Goal: Information Seeking & Learning: Learn about a topic

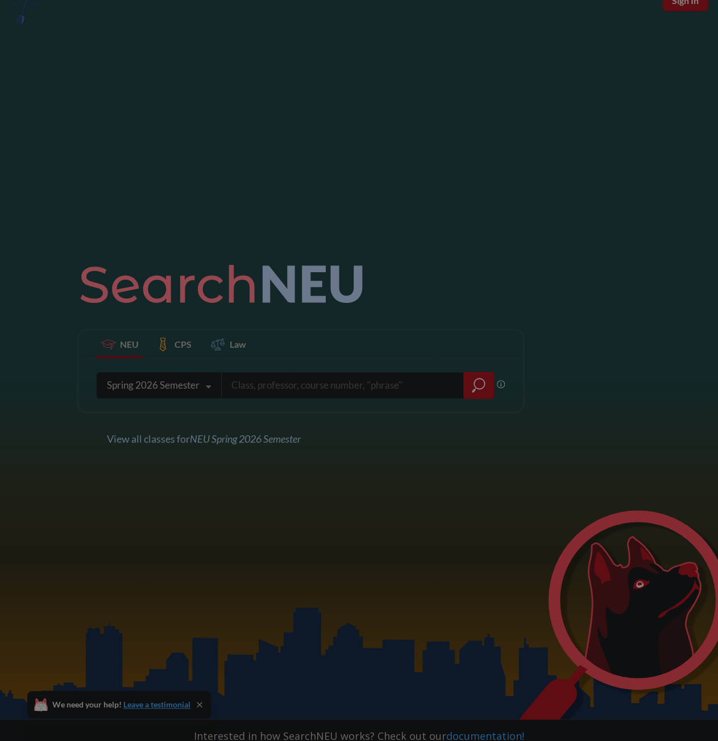
scroll to position [114, 0]
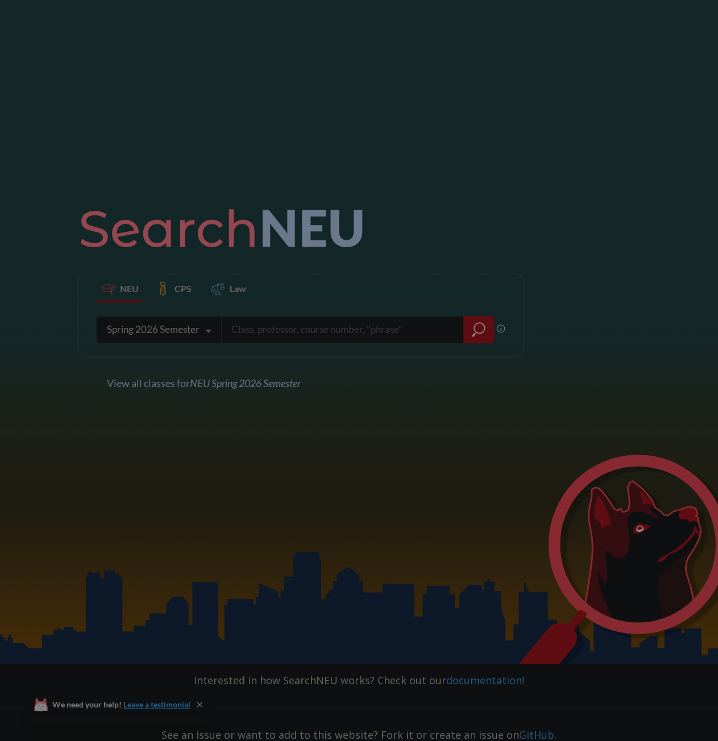
click at [168, 331] on div "Spring 2026 Semester" at bounding box center [153, 329] width 93 height 13
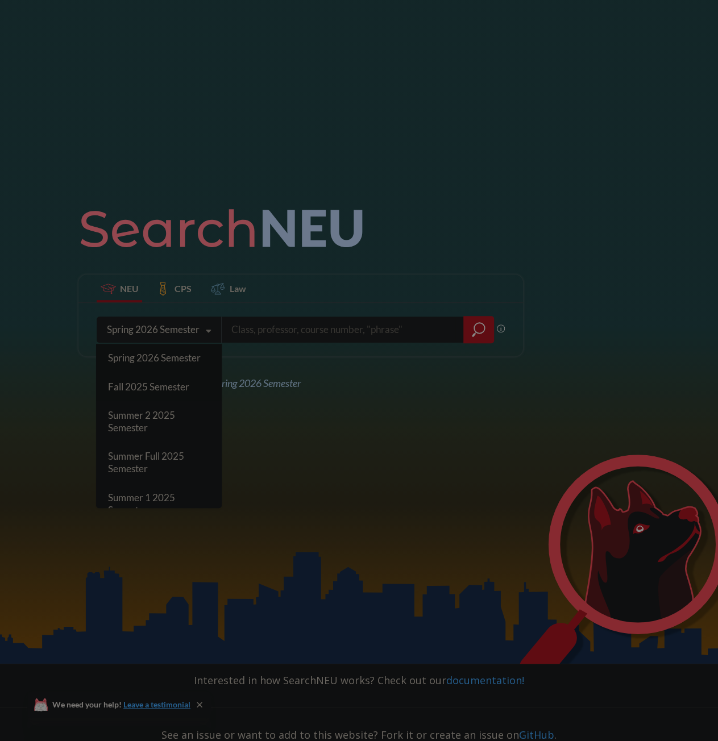
click at [156, 385] on span "Fall 2025 Semester" at bounding box center [148, 387] width 81 height 12
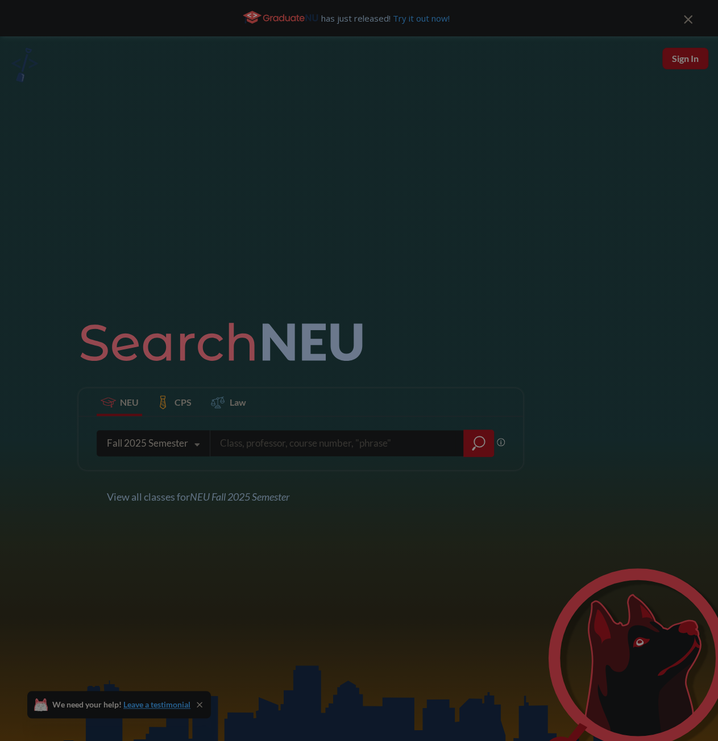
click at [270, 442] on input "search" at bounding box center [337, 443] width 236 height 24
type input "digital circuits"
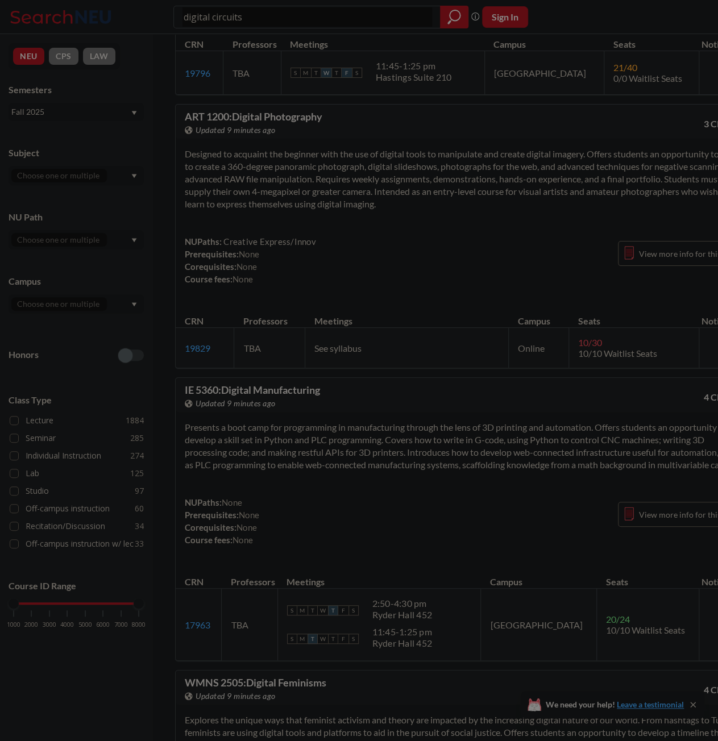
scroll to position [2217, 0]
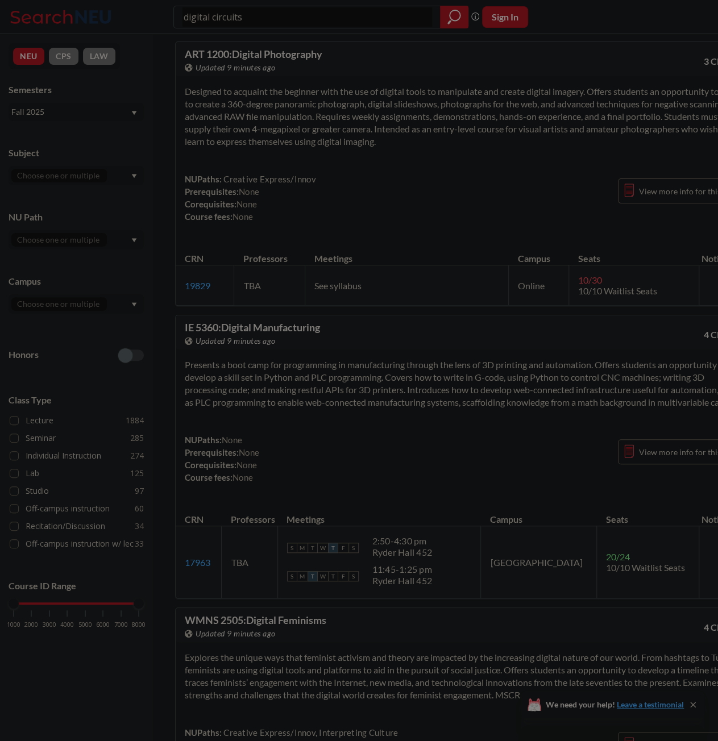
drag, startPoint x: 288, startPoint y: 18, endPoint x: 75, endPoint y: 27, distance: 212.7
click at [89, 26] on div "digital circuits Phrase search guarantees the exact search appears in the resul…" at bounding box center [359, 17] width 718 height 34
type input "2310"
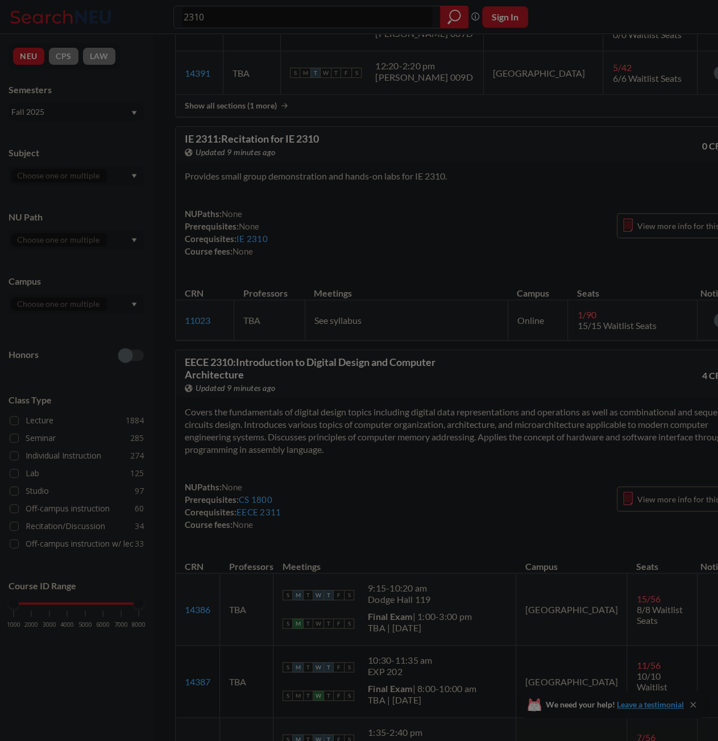
scroll to position [455, 0]
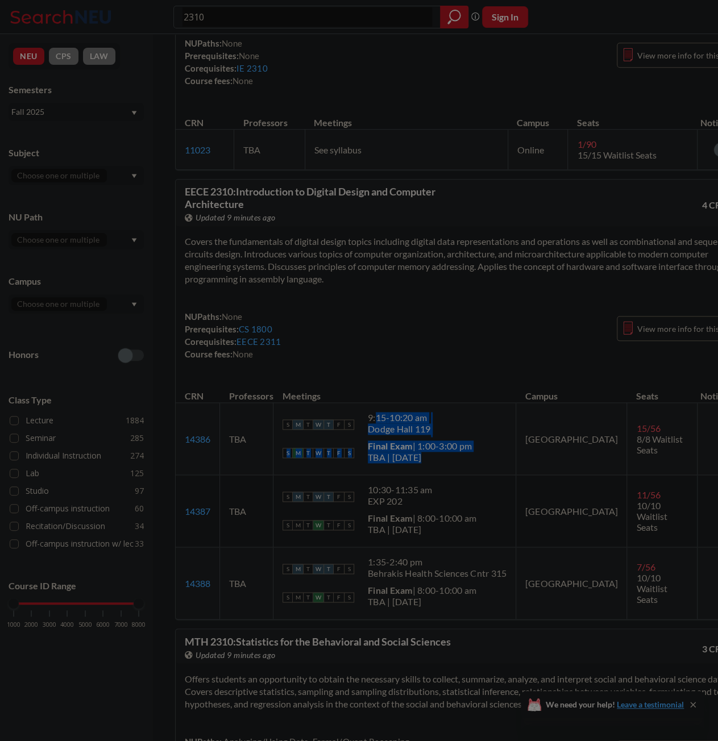
drag, startPoint x: 376, startPoint y: 418, endPoint x: 413, endPoint y: 459, distance: 55.6
click at [413, 459] on td "S M T W T F S 9:15 - 10:20 am Dodge Hall 119 S M T W T F S Final Exam | 1:00-3:…" at bounding box center [394, 439] width 243 height 72
click at [414, 459] on div "TBA | [DATE]" at bounding box center [420, 457] width 104 height 11
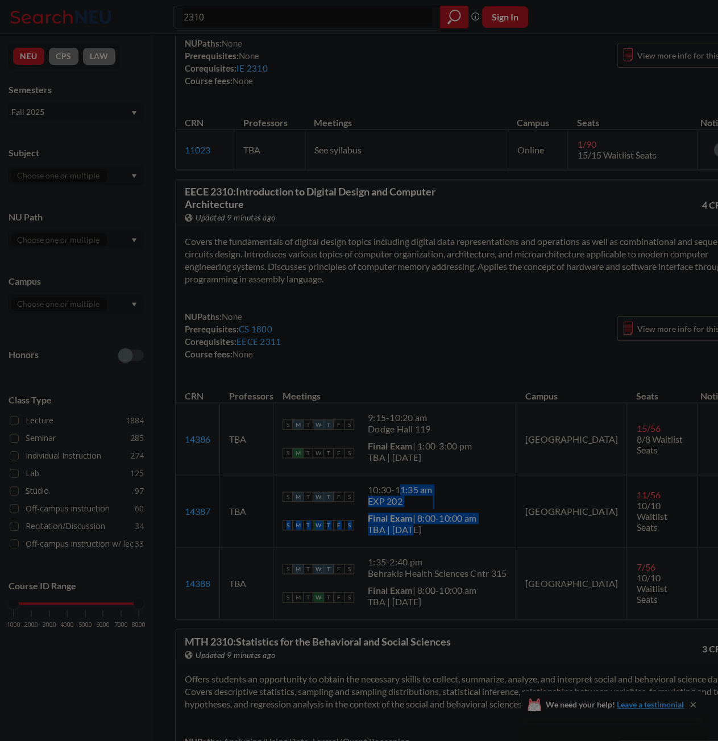
drag, startPoint x: 397, startPoint y: 487, endPoint x: 407, endPoint y: 533, distance: 46.5
click at [407, 533] on td "S M T W T F S 10:30 - 11:35 am EXP 202 S M T W T F S Final Exam | 8:00-10:00 am…" at bounding box center [394, 511] width 243 height 72
click at [407, 533] on div "TBA | [DATE]" at bounding box center [422, 529] width 109 height 11
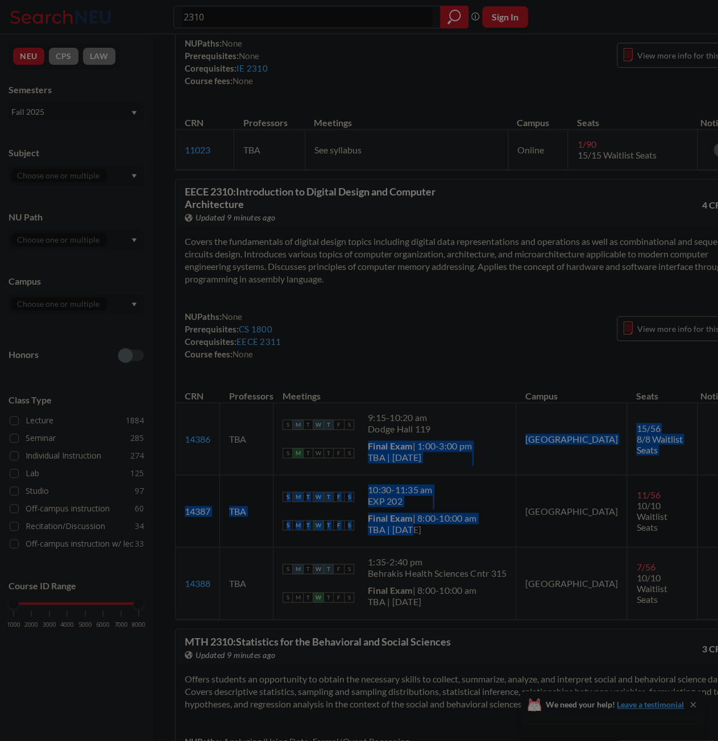
drag, startPoint x: 406, startPoint y: 533, endPoint x: 379, endPoint y: 436, distance: 100.4
click at [379, 436] on tbody "14386 View this section on Banner. TBA S M T W T F S 9:15 - 10:20 am [GEOGRAPHI…" at bounding box center [466, 511] width 580 height 217
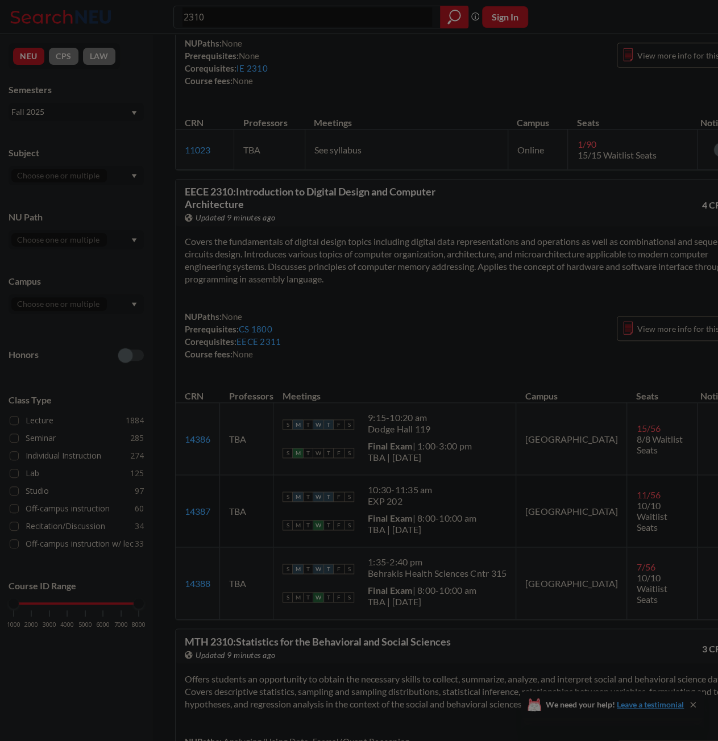
click at [379, 436] on td "S M T W T F S 9:15 - 10:20 am Dodge Hall 119 S M T W T F S Final Exam | 1:00-3:…" at bounding box center [394, 439] width 243 height 72
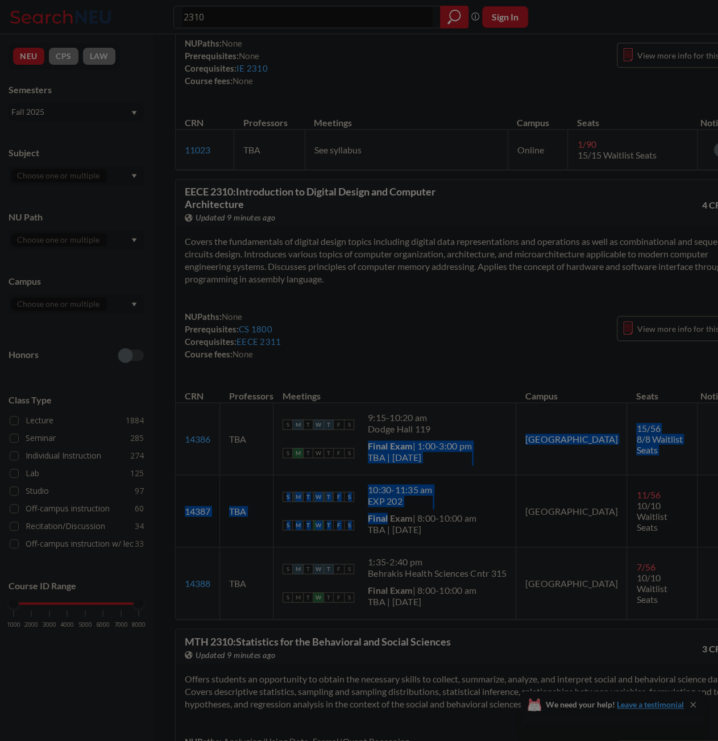
drag, startPoint x: 379, startPoint y: 436, endPoint x: 405, endPoint y: 509, distance: 78.0
click at [405, 509] on tbody "14386 View this section on Banner. TBA S M T W T F S 9:15 - 10:20 am [GEOGRAPHI…" at bounding box center [466, 511] width 580 height 217
click at [405, 509] on td "S M T W T F S 10:30 - 11:35 am EXP 202 S M T W T F S Final Exam | 8:00-10:00 am…" at bounding box center [394, 511] width 243 height 72
drag, startPoint x: 405, startPoint y: 509, endPoint x: 369, endPoint y: 415, distance: 100.4
click at [369, 415] on tbody "14386 View this section on Banner. TBA S M T W T F S 9:15 - 10:20 am [GEOGRAPHI…" at bounding box center [466, 511] width 580 height 217
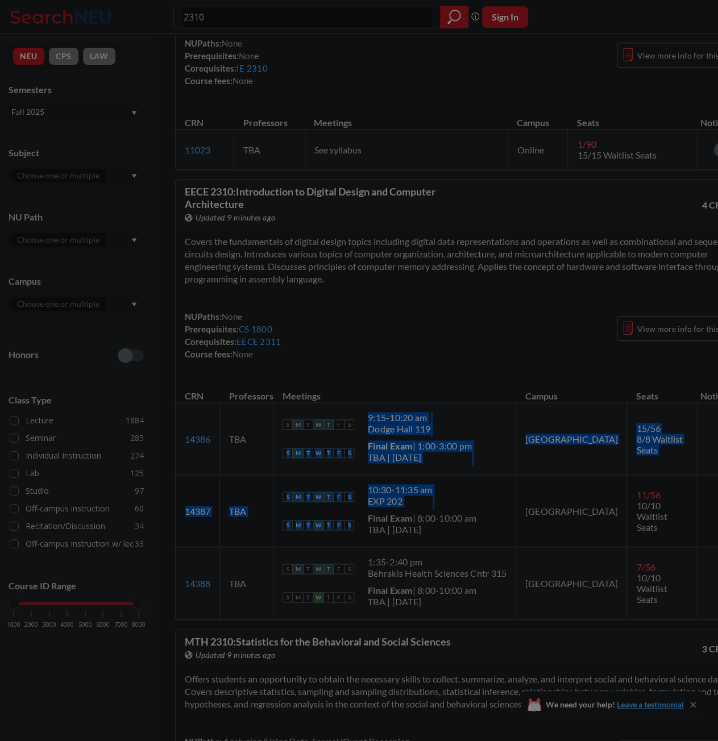
click at [369, 415] on div "9:15 - 10:20 am" at bounding box center [399, 417] width 63 height 11
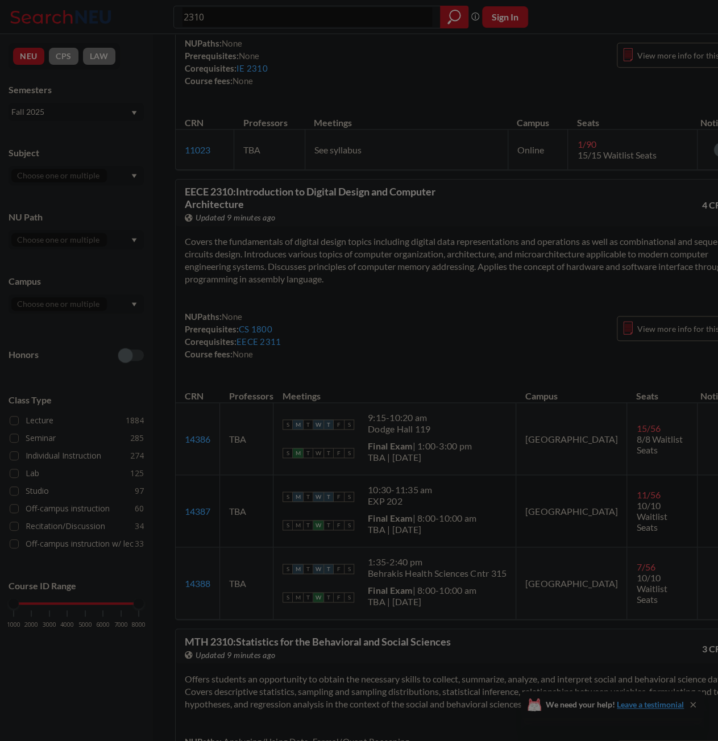
drag, startPoint x: 368, startPoint y: 414, endPoint x: 423, endPoint y: 525, distance: 123.3
click at [423, 525] on tbody "14386 View this section on Banner. TBA S M T W T F S 9:15 - 10:20 am [GEOGRAPHI…" at bounding box center [466, 511] width 580 height 217
click at [423, 525] on div "TBA | [DATE]" at bounding box center [422, 529] width 109 height 11
